Goal: Find specific page/section: Find specific page/section

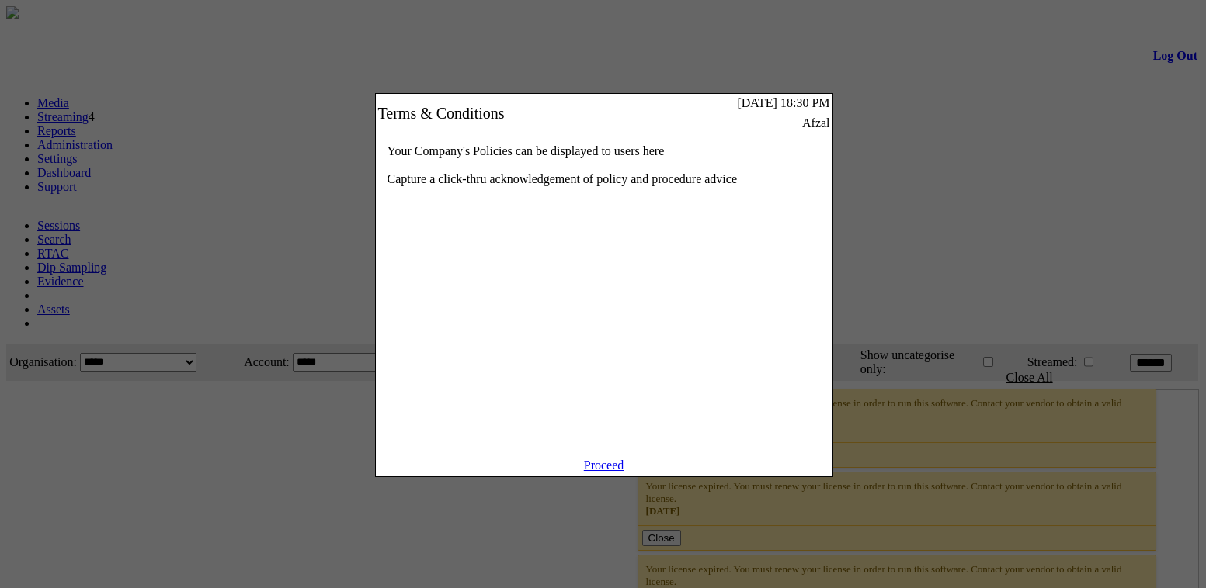
click at [602, 472] on link "Proceed" at bounding box center [604, 465] width 40 height 13
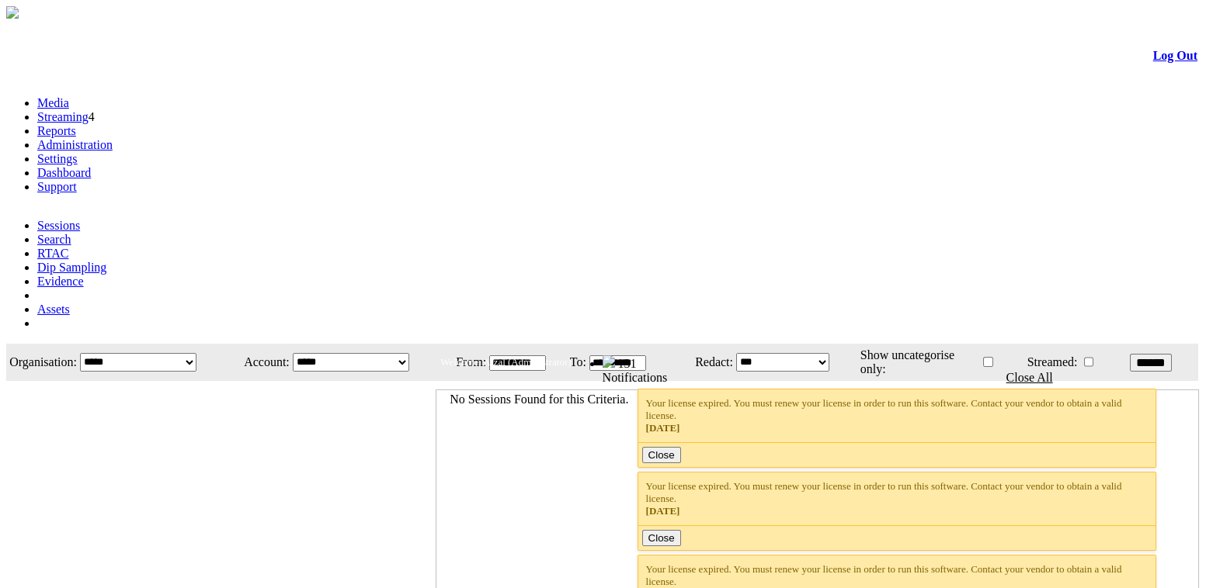
click at [113, 138] on link "Administration" at bounding box center [74, 144] width 75 height 13
